Goal: Task Accomplishment & Management: Manage account settings

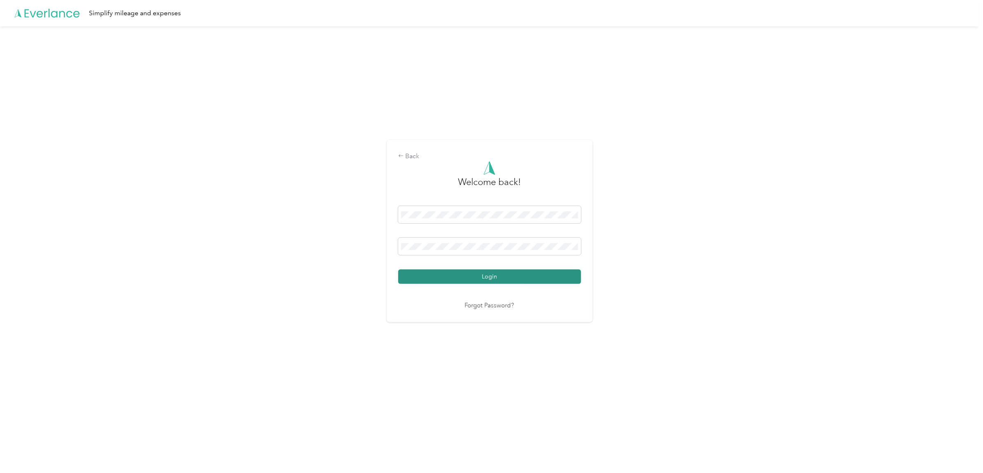
click at [480, 277] on button "Login" at bounding box center [489, 276] width 183 height 14
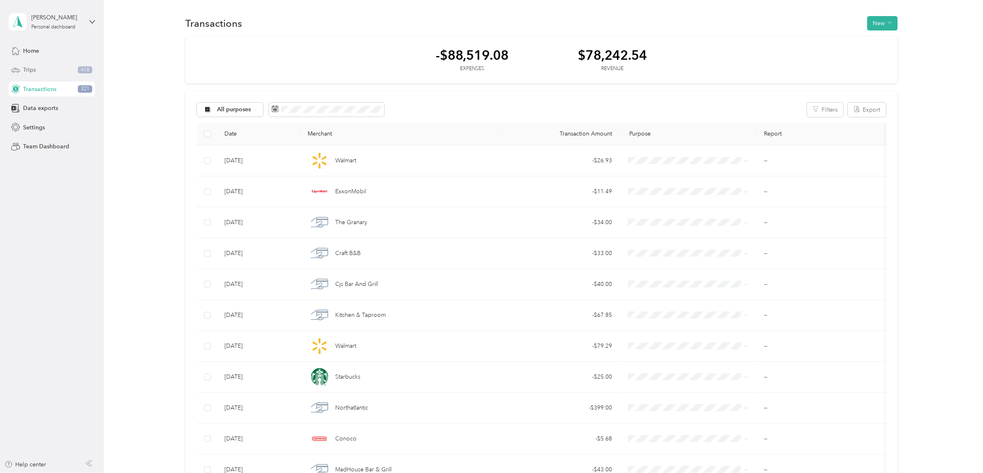
click at [28, 67] on span "Trips" at bounding box center [29, 69] width 13 height 9
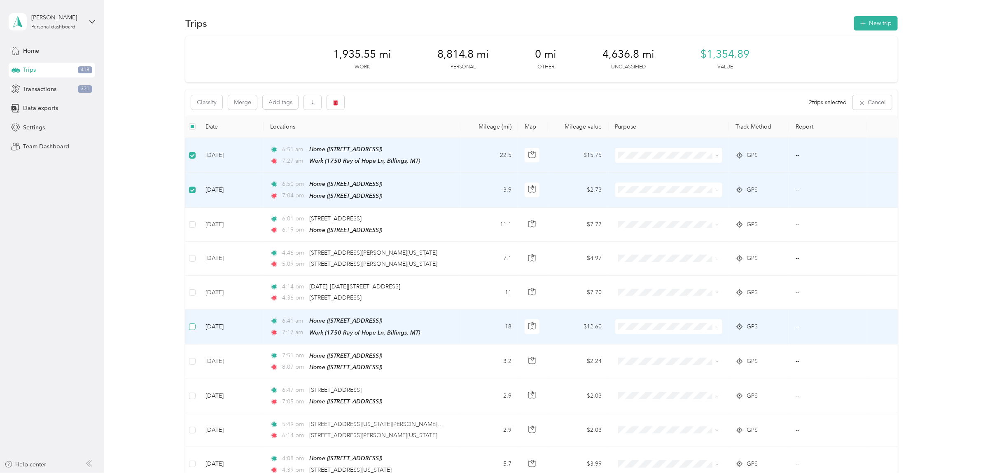
click at [192, 328] on label at bounding box center [192, 326] width 7 height 9
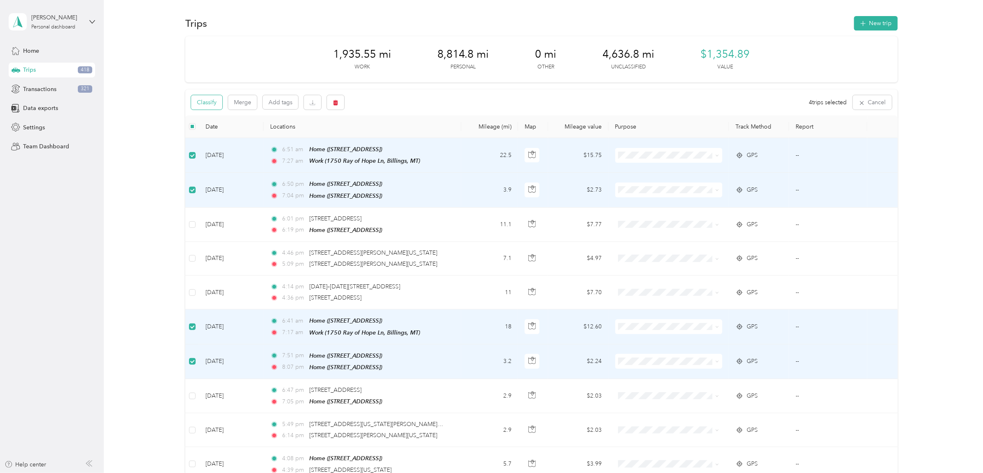
click at [205, 101] on button "Classify" at bounding box center [206, 102] width 31 height 14
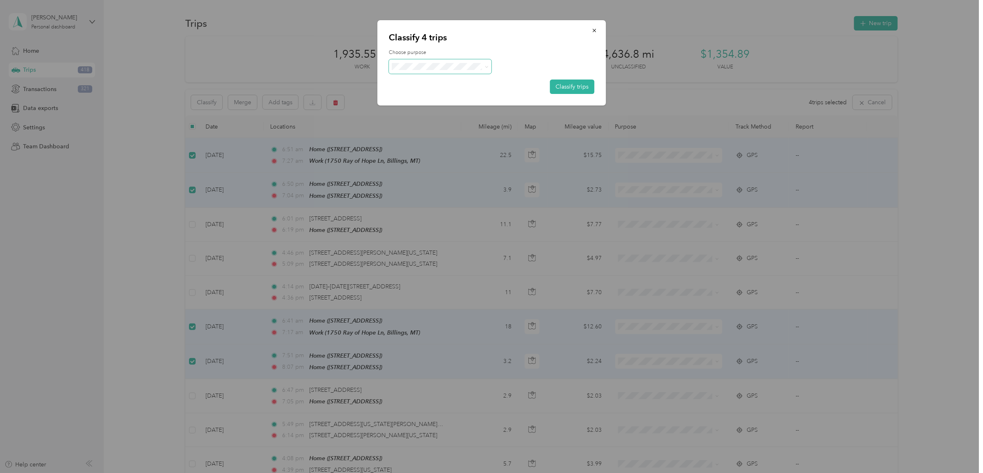
click at [426, 71] on span at bounding box center [440, 66] width 103 height 14
click at [423, 97] on span "Personal" at bounding box center [451, 95] width 85 height 9
click at [566, 86] on button "Classify trips" at bounding box center [572, 86] width 44 height 14
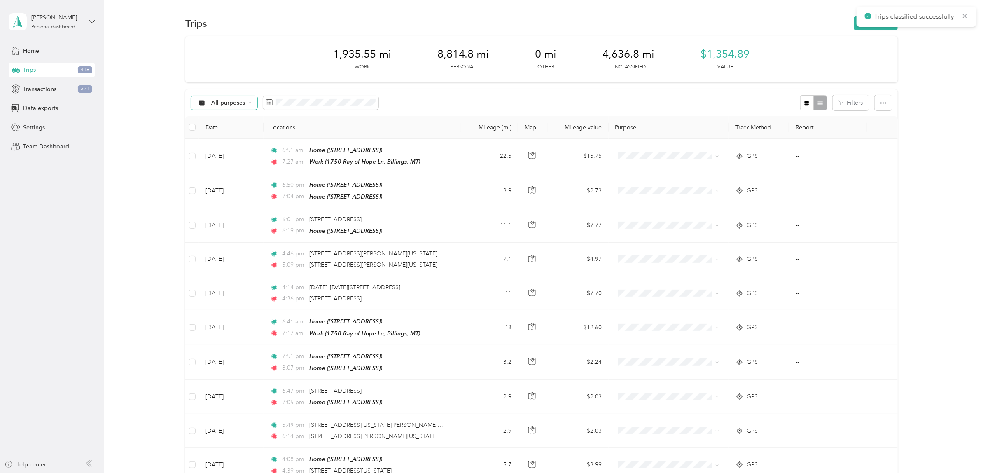
click at [221, 102] on span "All purposes" at bounding box center [228, 103] width 34 height 6
click at [221, 132] on span "Unclassified" at bounding box center [253, 132] width 85 height 9
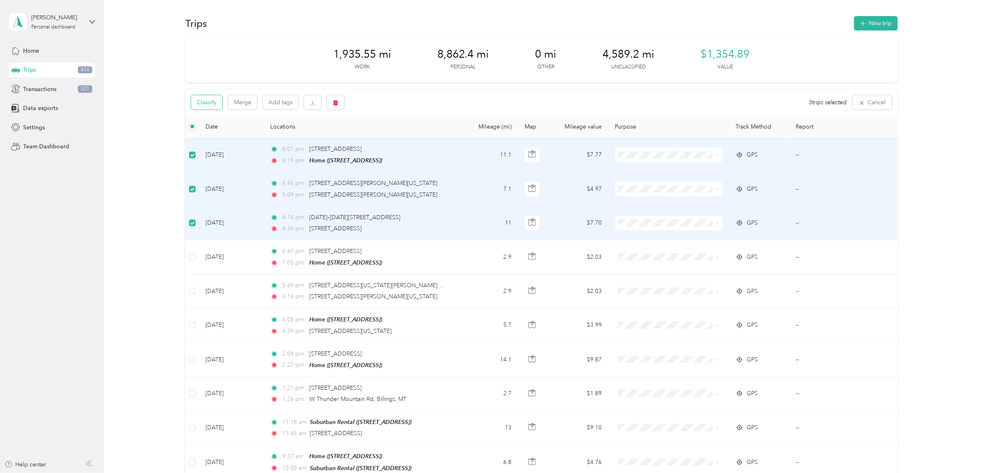
click at [204, 101] on button "Classify" at bounding box center [206, 102] width 31 height 14
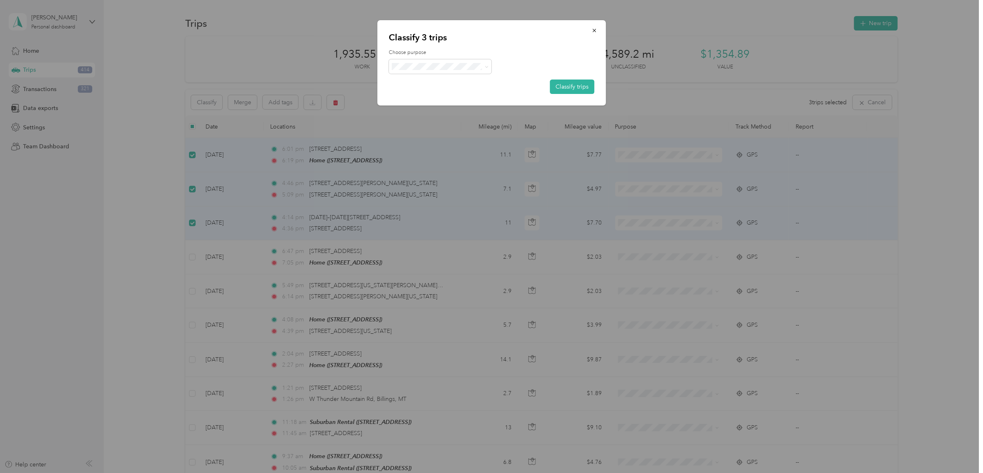
click at [424, 150] on span "Kt Sprinklers" at bounding box center [451, 152] width 85 height 9
click at [583, 87] on button "Classify trips" at bounding box center [572, 86] width 44 height 14
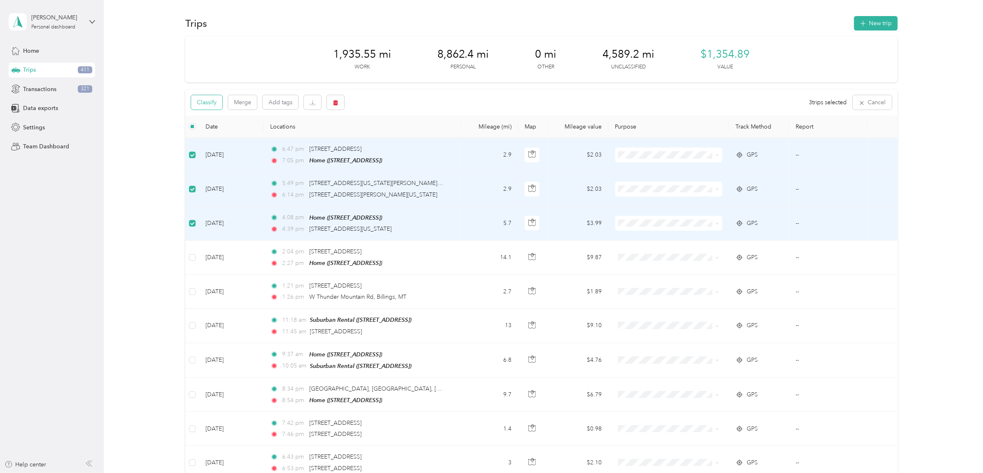
click at [205, 98] on button "Classify" at bounding box center [206, 102] width 31 height 14
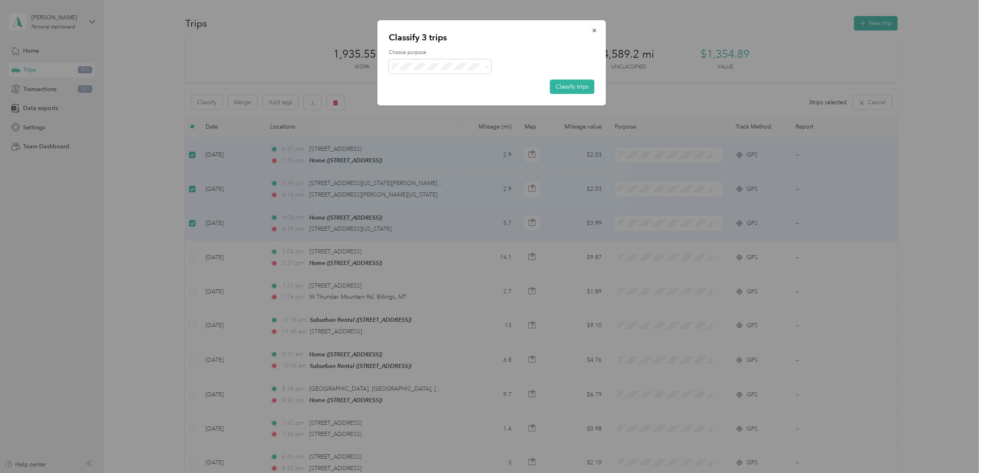
click at [431, 97] on span "Personal" at bounding box center [451, 95] width 85 height 9
click at [577, 85] on button "Classify trips" at bounding box center [572, 86] width 44 height 14
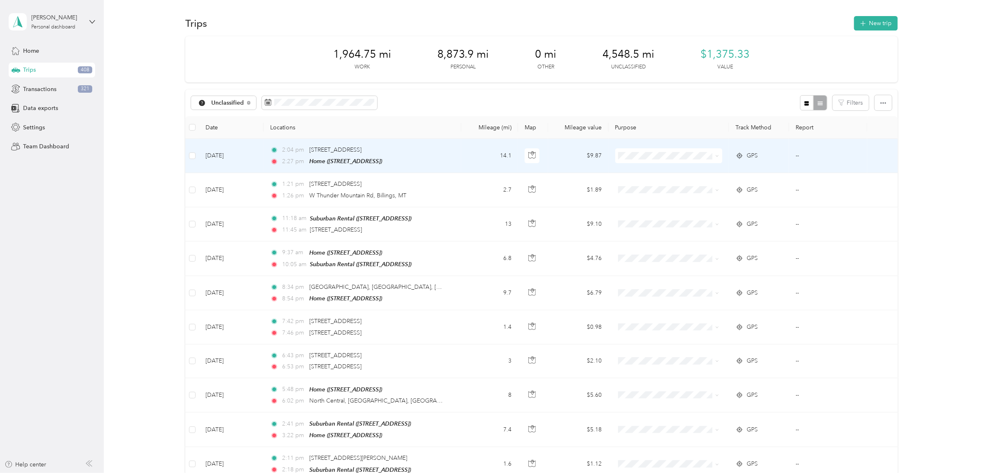
click at [188, 156] on td at bounding box center [192, 156] width 14 height 34
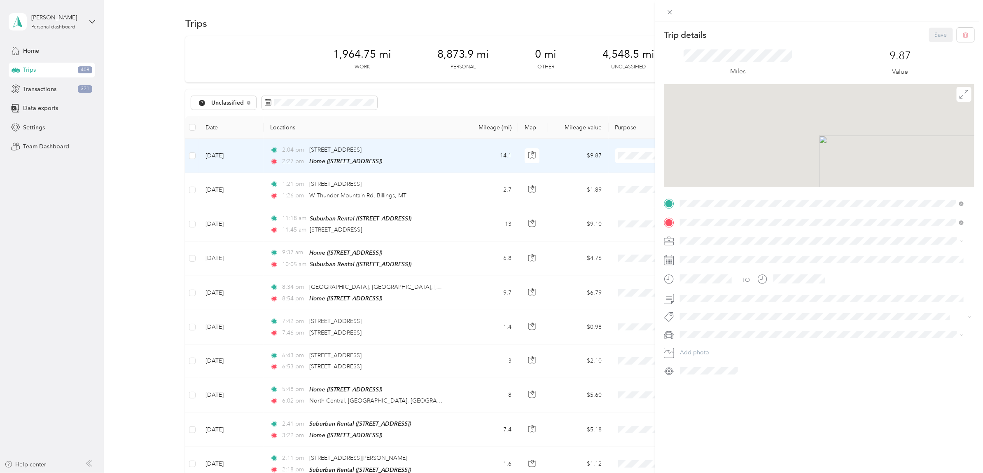
click at [189, 190] on div "Trip details Save This trip cannot be edited because it is either under review,…" at bounding box center [491, 236] width 983 height 473
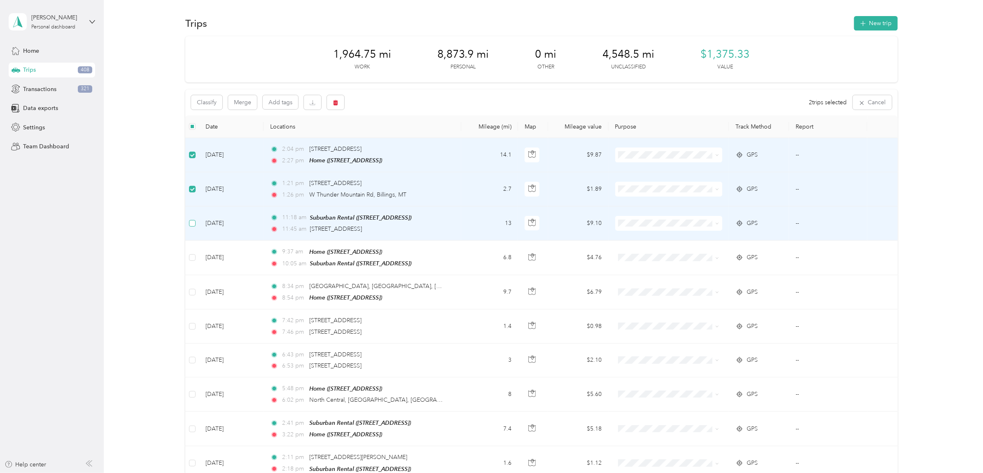
click at [192, 226] on label at bounding box center [192, 223] width 7 height 9
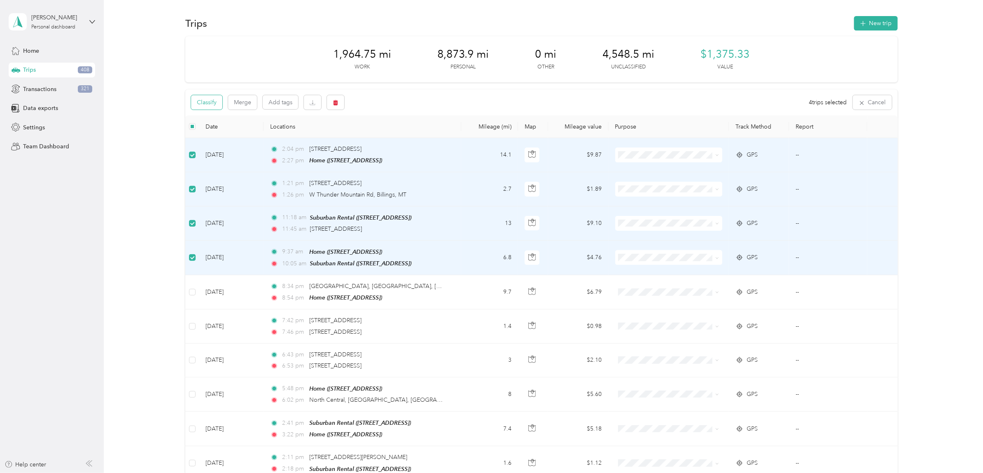
click at [202, 104] on button "Classify" at bounding box center [206, 102] width 31 height 14
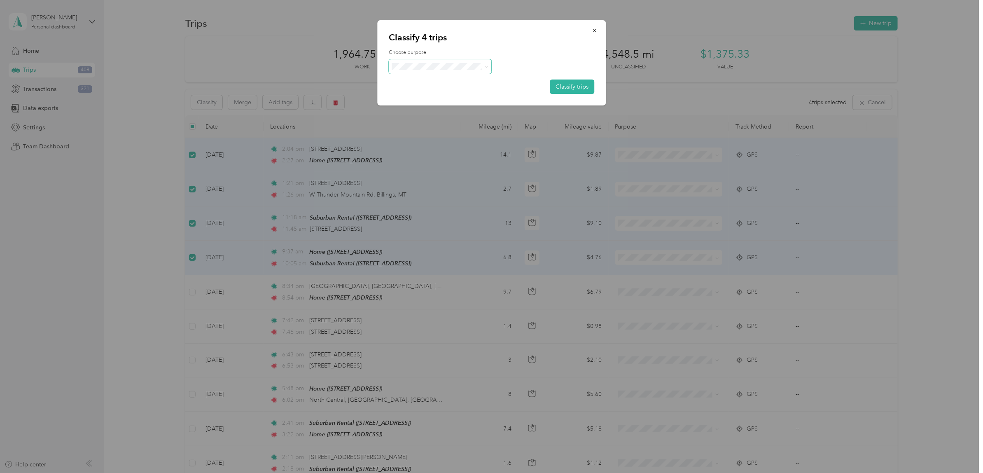
click at [456, 71] on span at bounding box center [440, 66] width 103 height 14
click at [421, 152] on span "Kt Sprinklers" at bounding box center [451, 153] width 85 height 9
click at [582, 84] on button "Classify trips" at bounding box center [572, 86] width 44 height 14
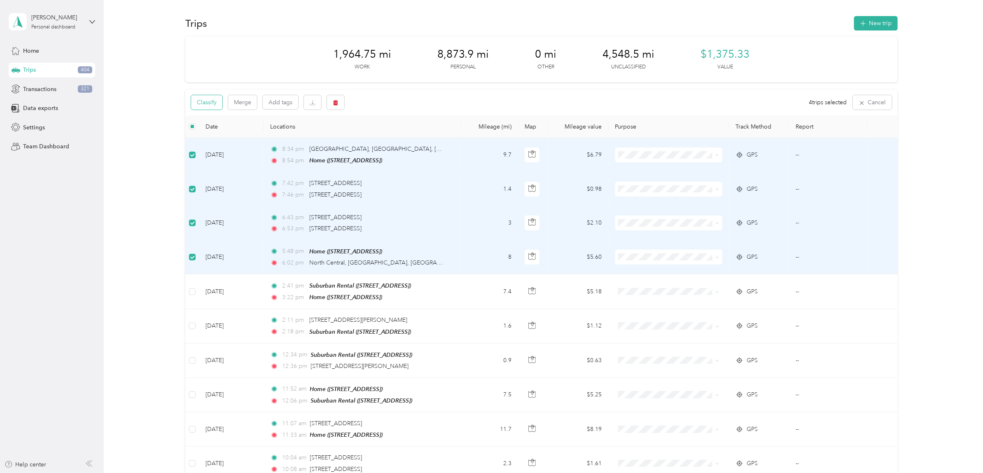
click at [198, 102] on button "Classify" at bounding box center [206, 102] width 31 height 14
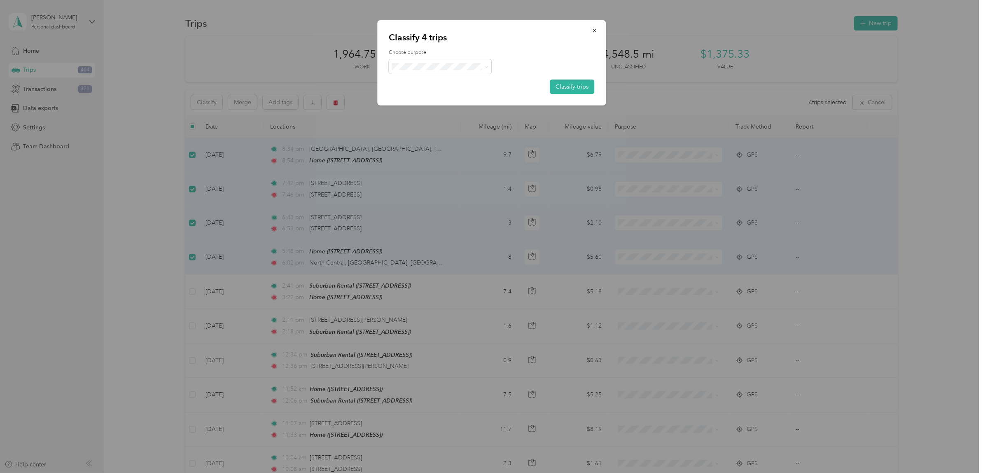
click at [410, 95] on span "Personal" at bounding box center [451, 95] width 85 height 9
click at [585, 85] on button "Classify trips" at bounding box center [572, 86] width 44 height 14
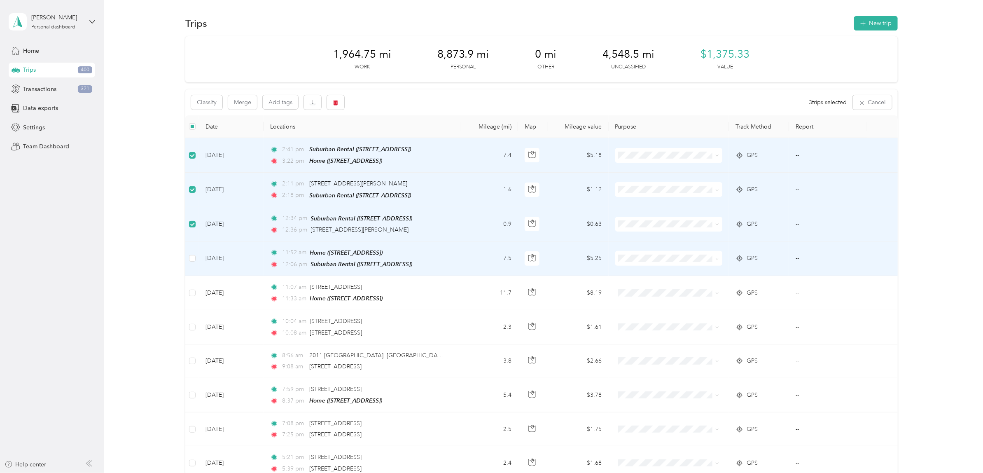
click at [191, 262] on td at bounding box center [192, 258] width 14 height 35
click at [215, 104] on button "Classify" at bounding box center [206, 102] width 31 height 14
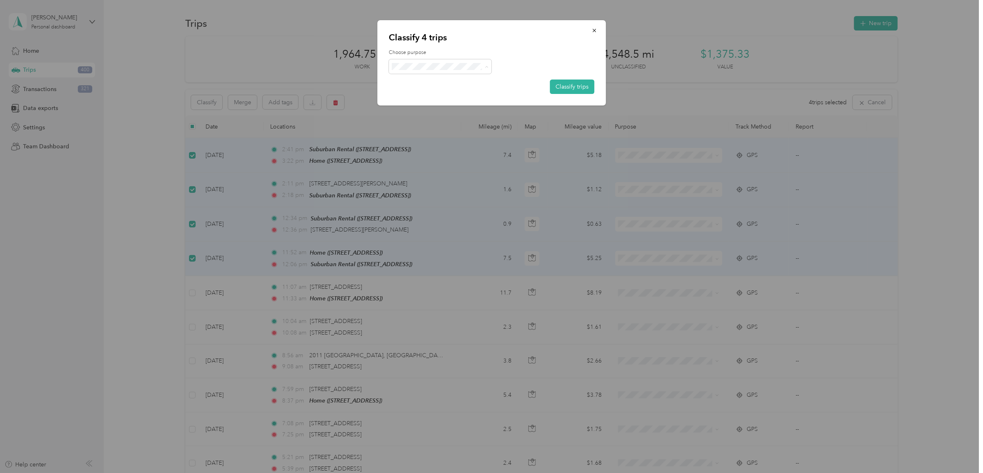
click at [436, 122] on span "[PERSON_NAME] Street Rental" at bounding box center [451, 124] width 85 height 9
click at [567, 89] on button "Classify trips" at bounding box center [572, 86] width 44 height 14
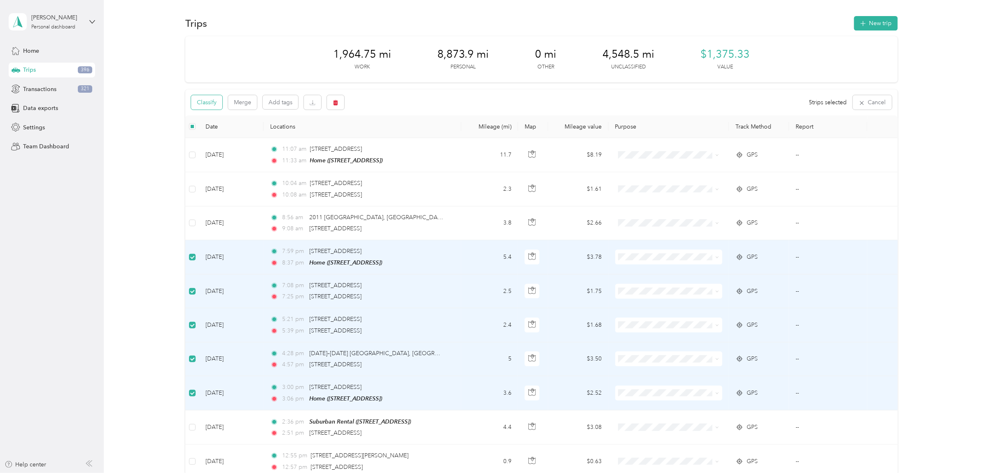
click at [221, 98] on button "Classify" at bounding box center [206, 102] width 31 height 14
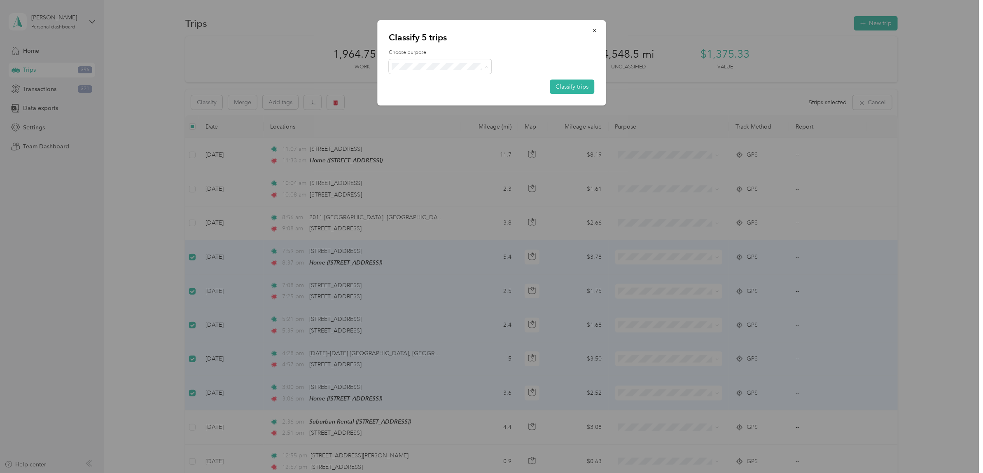
click at [429, 92] on span "Personal" at bounding box center [457, 95] width 96 height 9
click at [574, 89] on button "Classify trips" at bounding box center [572, 86] width 44 height 14
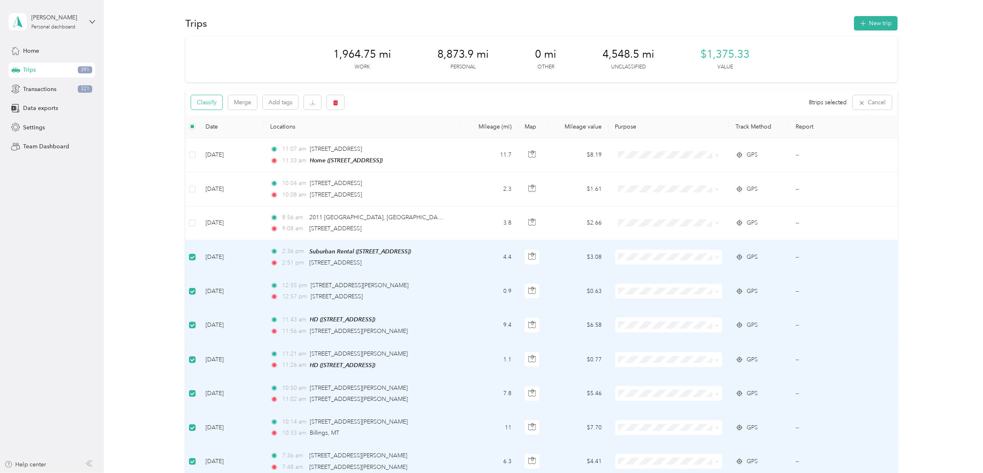
click at [192, 99] on button "Classify" at bounding box center [206, 102] width 31 height 14
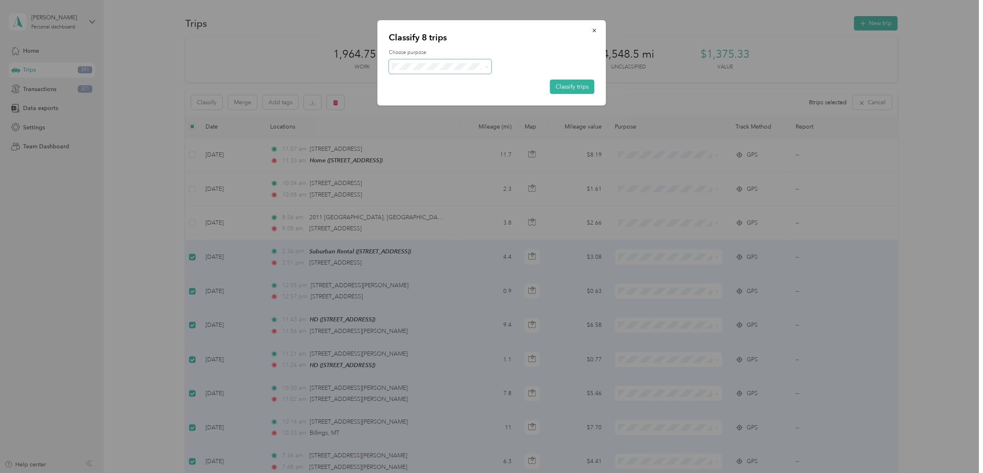
click at [429, 70] on span at bounding box center [440, 66] width 103 height 14
click at [430, 122] on span "[PERSON_NAME] Street Rental" at bounding box center [451, 124] width 85 height 9
click at [561, 82] on button "Classify trips" at bounding box center [572, 86] width 44 height 14
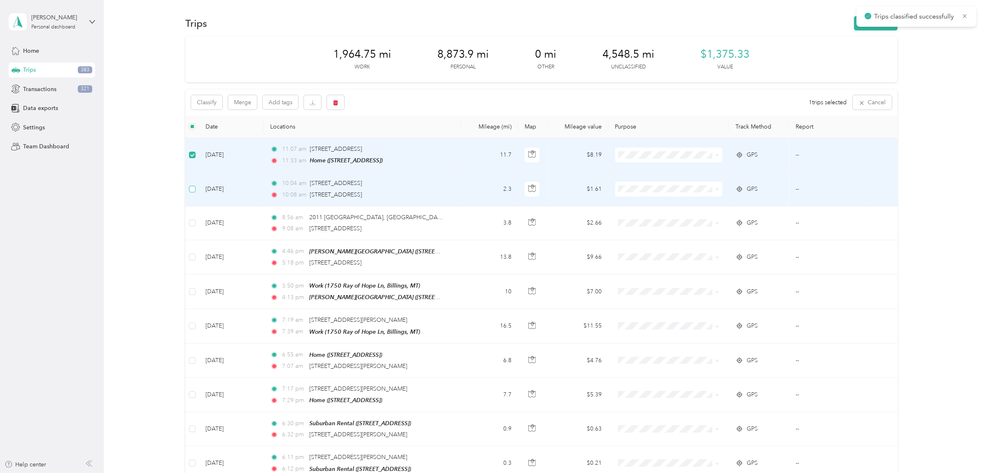
click at [189, 184] on label at bounding box center [192, 188] width 7 height 9
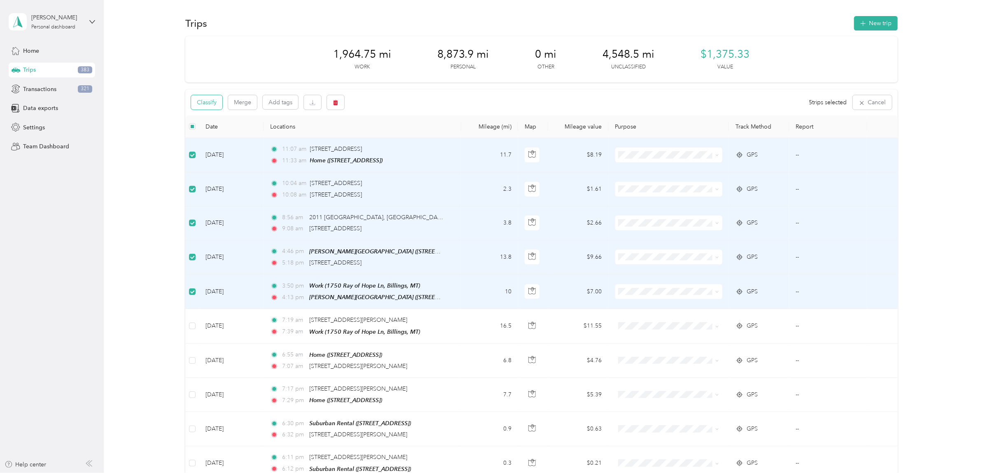
click at [204, 98] on button "Classify" at bounding box center [206, 102] width 31 height 14
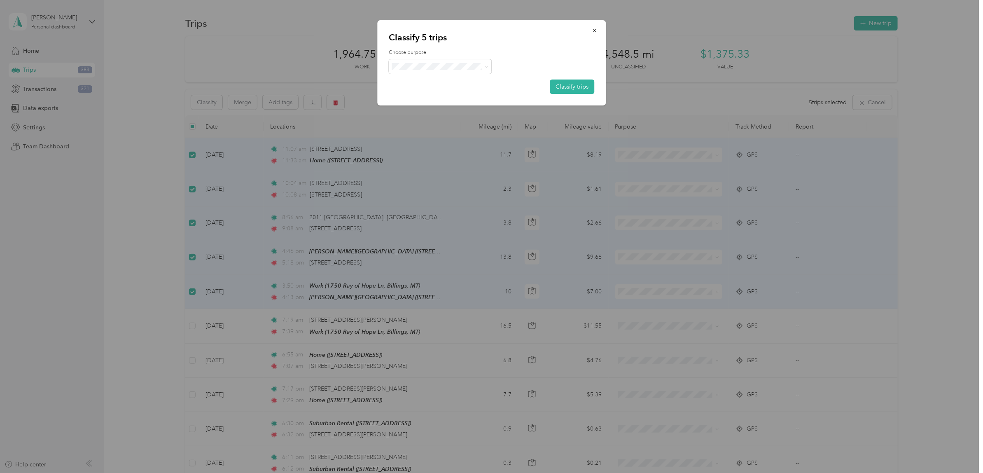
click at [430, 149] on span "Kt Sprinklers" at bounding box center [457, 153] width 96 height 9
click at [581, 86] on button "Classify trips" at bounding box center [572, 86] width 44 height 14
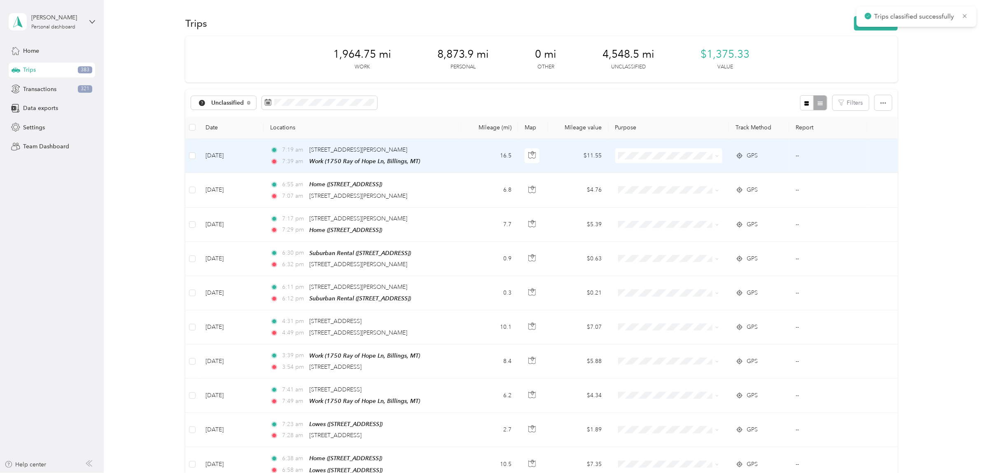
click at [217, 154] on td "[DATE]" at bounding box center [231, 156] width 65 height 34
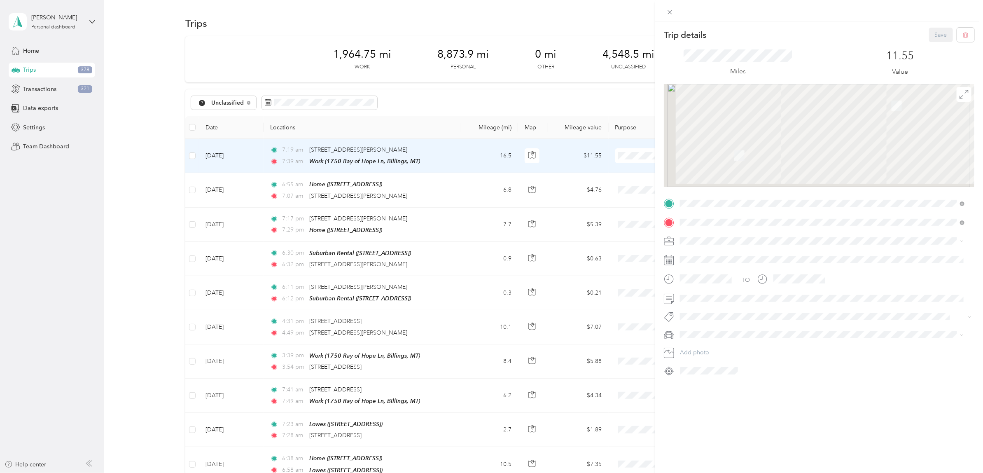
click at [218, 186] on div "Trip details Save This trip cannot be edited because it is either under review,…" at bounding box center [491, 236] width 983 height 473
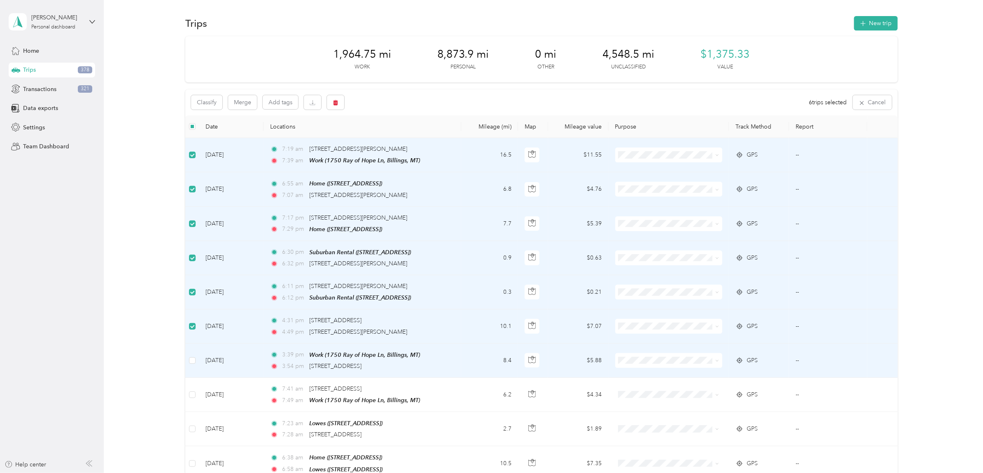
click at [187, 355] on td at bounding box center [192, 360] width 14 height 34
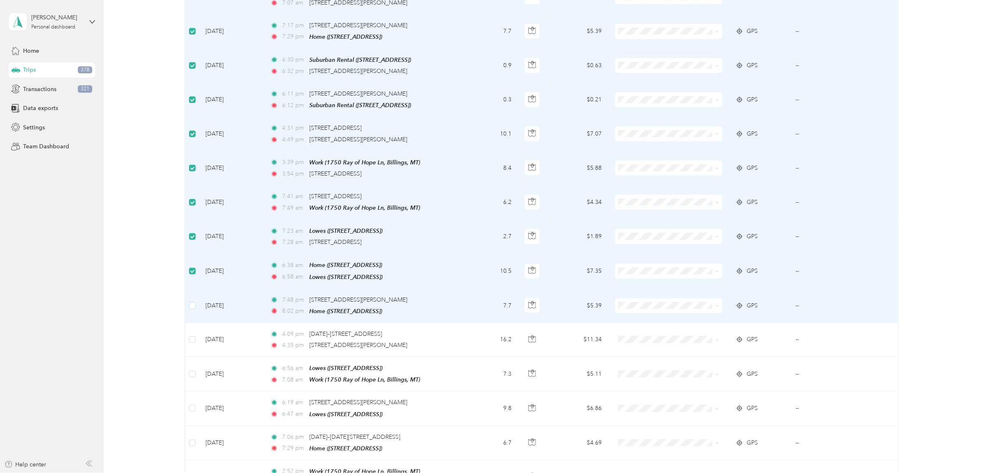
scroll to position [206, 0]
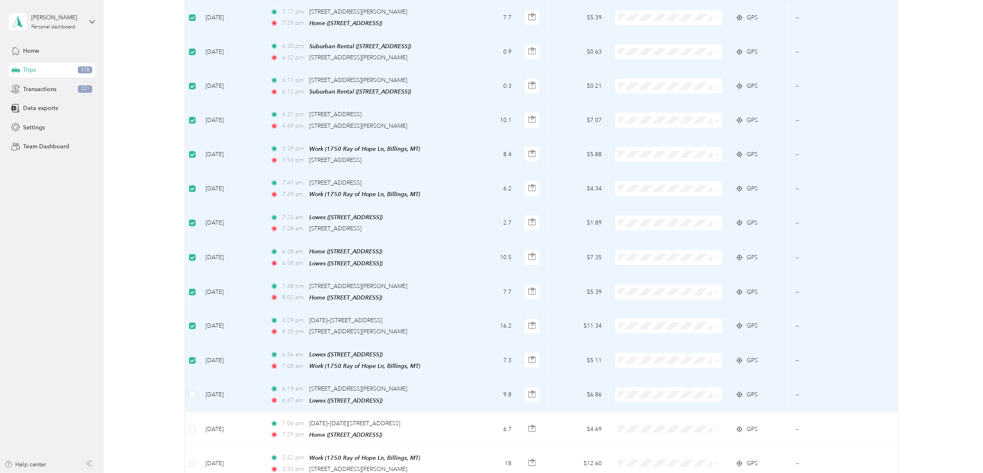
click at [196, 390] on td at bounding box center [192, 395] width 14 height 34
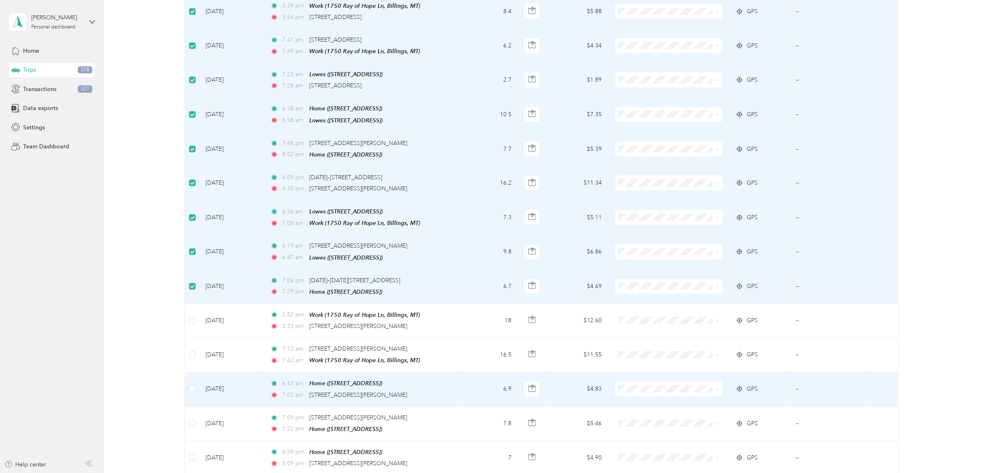
scroll to position [360, 0]
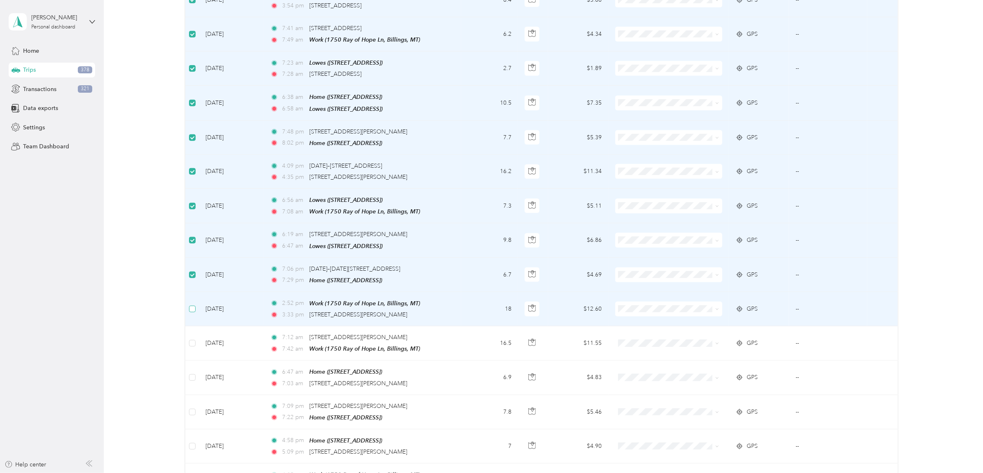
click at [191, 307] on label at bounding box center [192, 308] width 7 height 9
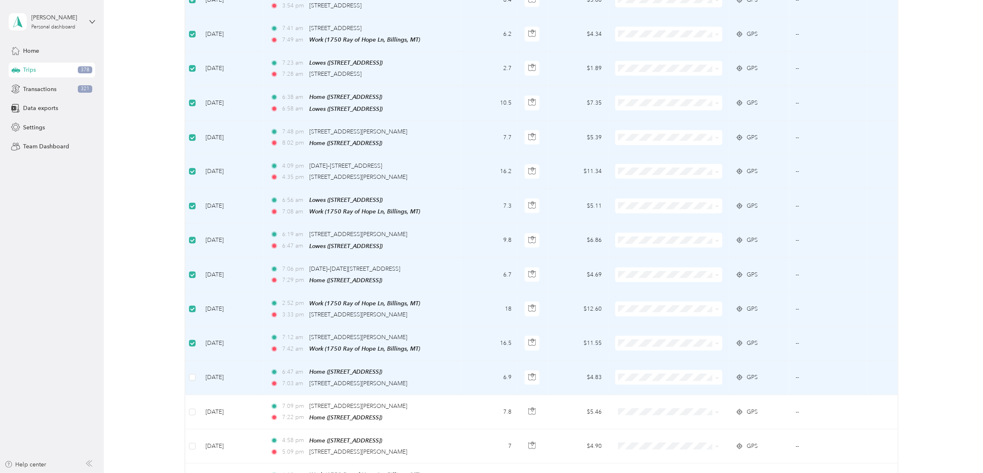
click at [196, 375] on td at bounding box center [192, 377] width 14 height 34
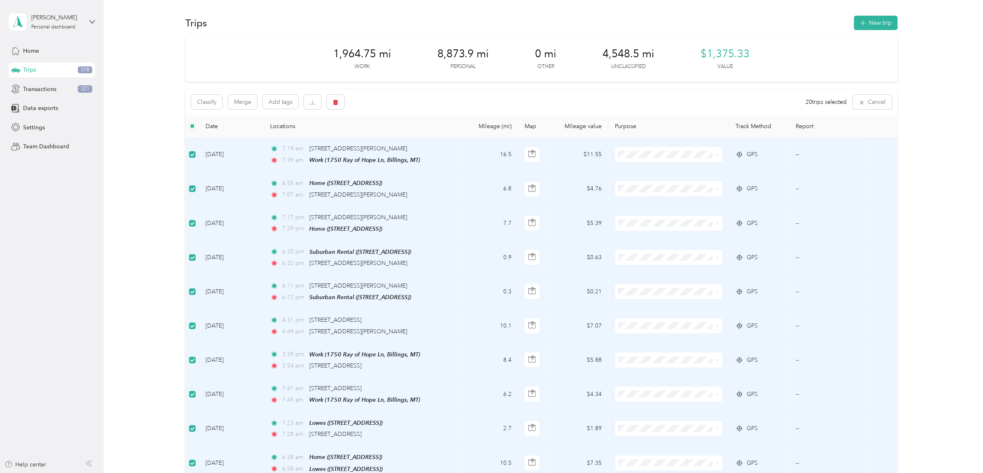
scroll to position [0, 0]
click at [215, 103] on button "Classify" at bounding box center [206, 102] width 31 height 14
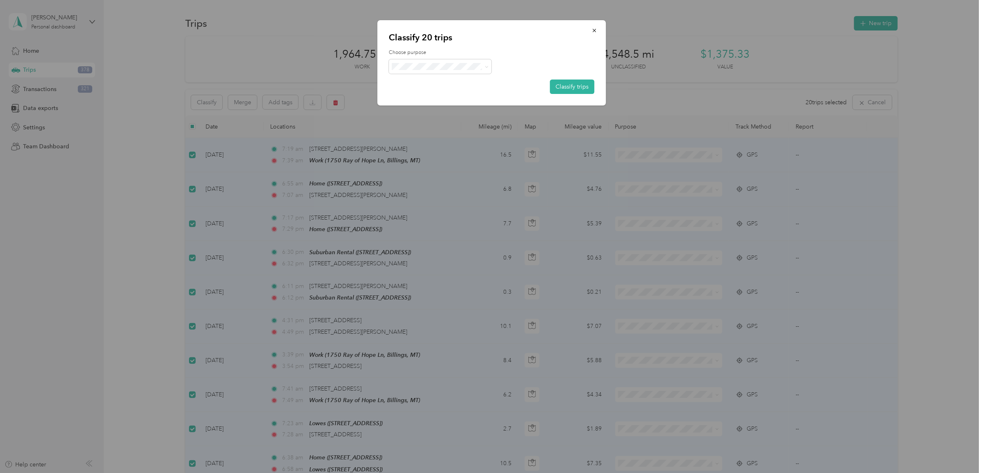
drag, startPoint x: 424, startPoint y: 122, endPoint x: 478, endPoint y: 127, distance: 53.3
click at [425, 122] on span "[PERSON_NAME] Street Rental" at bounding box center [451, 124] width 85 height 9
click at [570, 83] on button "Classify trips" at bounding box center [572, 86] width 44 height 14
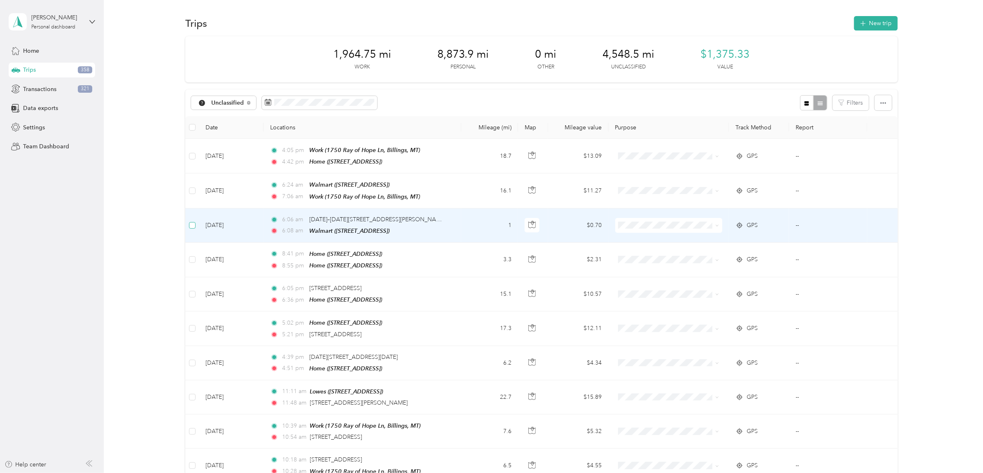
click at [189, 227] on label at bounding box center [192, 225] width 7 height 9
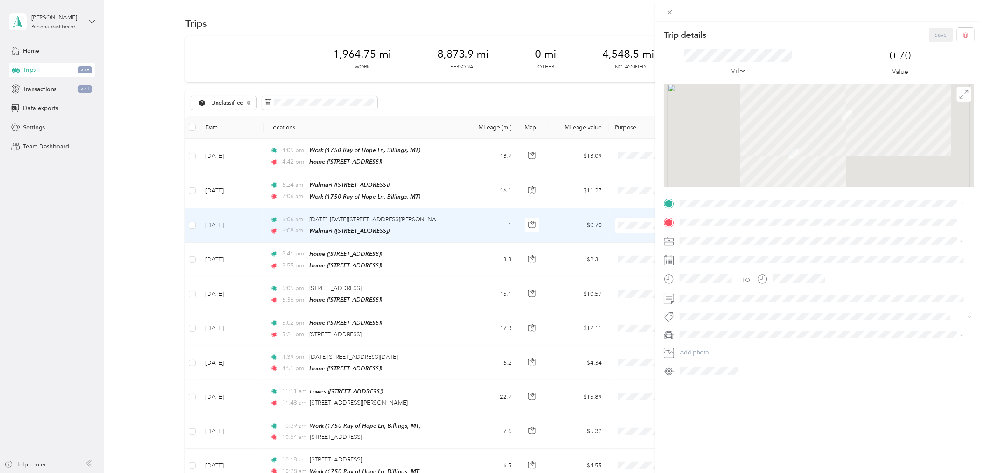
click at [190, 191] on div "Trip details Save This trip cannot be edited because it is either under review,…" at bounding box center [491, 236] width 983 height 473
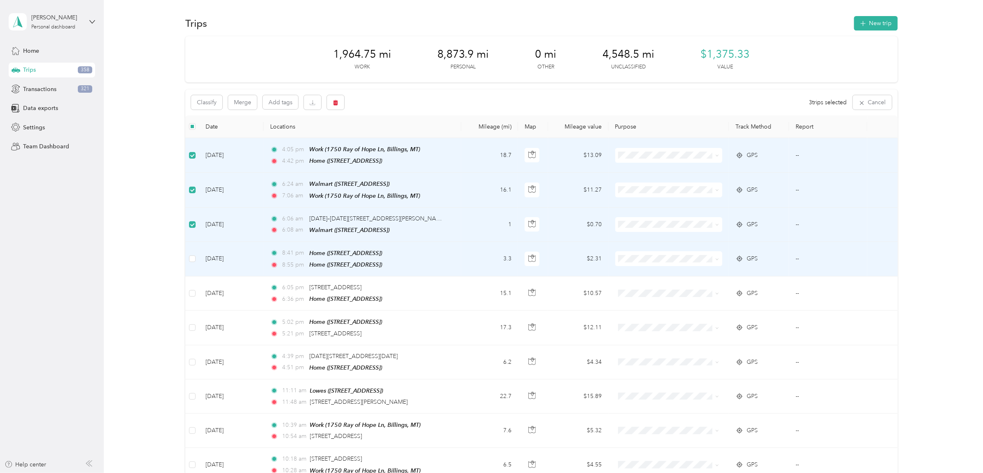
click at [193, 250] on td at bounding box center [192, 259] width 14 height 35
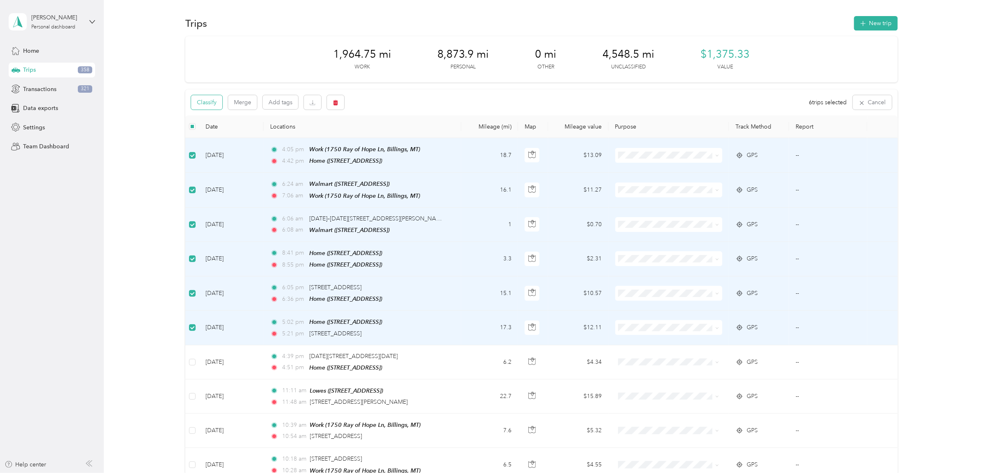
click at [201, 105] on button "Classify" at bounding box center [206, 102] width 31 height 14
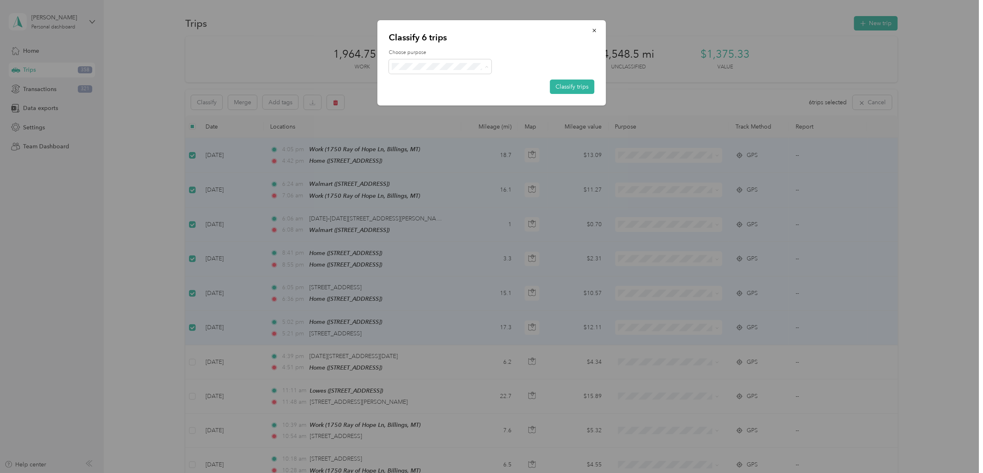
click at [445, 93] on span "Personal" at bounding box center [457, 95] width 96 height 9
click at [576, 83] on button "Classify trips" at bounding box center [572, 86] width 44 height 14
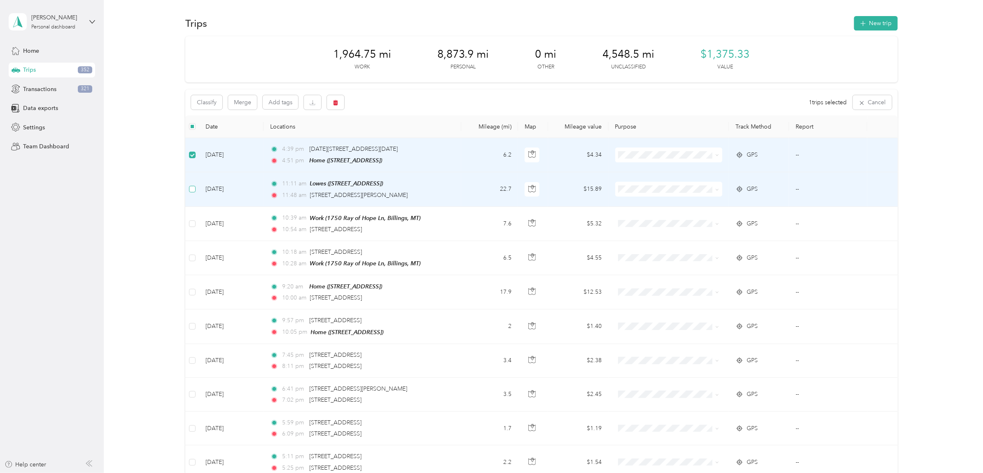
click at [191, 192] on label at bounding box center [192, 188] width 7 height 9
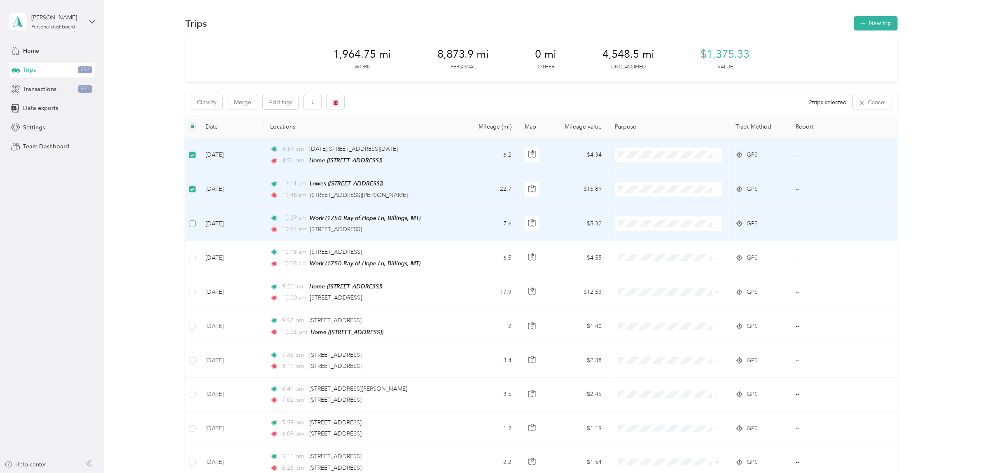
click at [192, 226] on label at bounding box center [192, 223] width 7 height 9
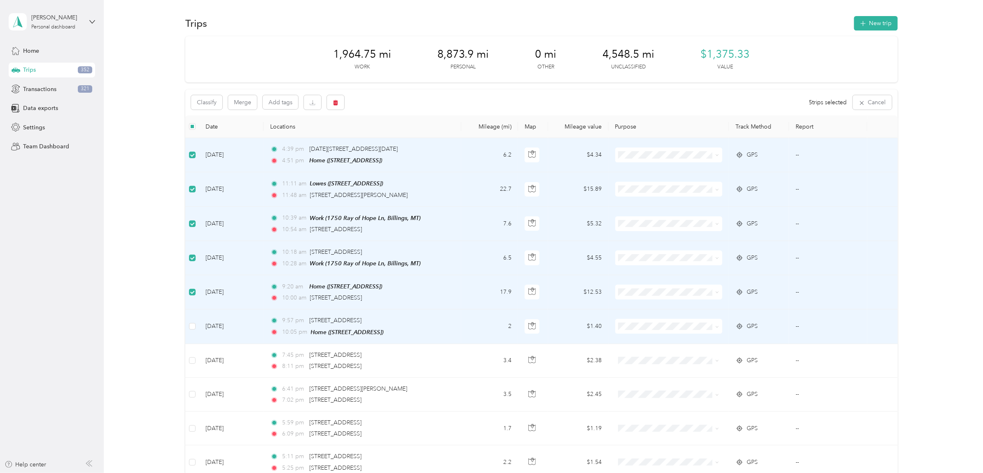
click at [191, 329] on td at bounding box center [192, 326] width 14 height 34
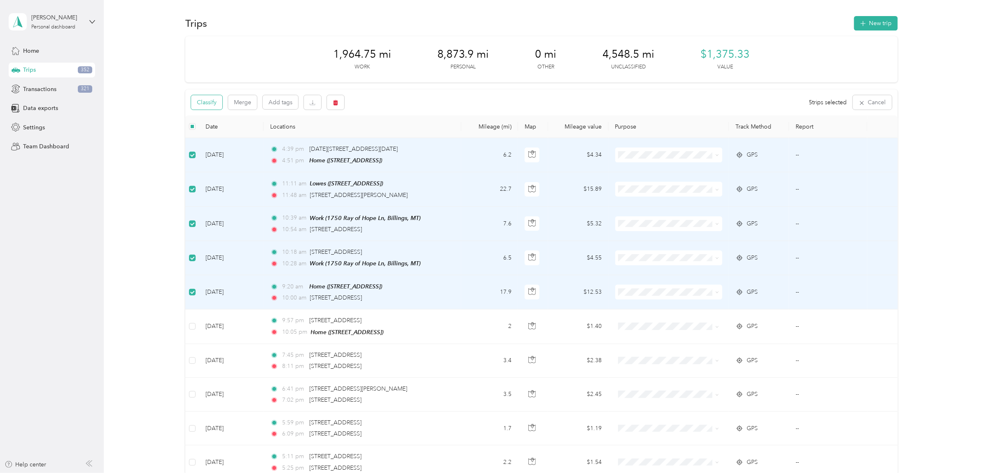
click at [204, 104] on button "Classify" at bounding box center [206, 102] width 31 height 14
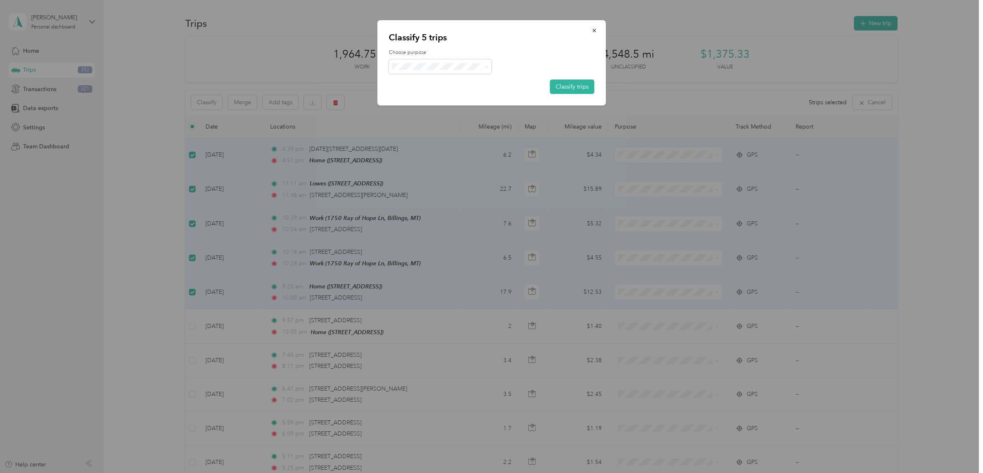
click at [427, 124] on span "[PERSON_NAME] Street Rental" at bounding box center [451, 124] width 85 height 9
click at [566, 85] on button "Classify trips" at bounding box center [572, 86] width 44 height 14
